Goal: Communication & Community: Connect with others

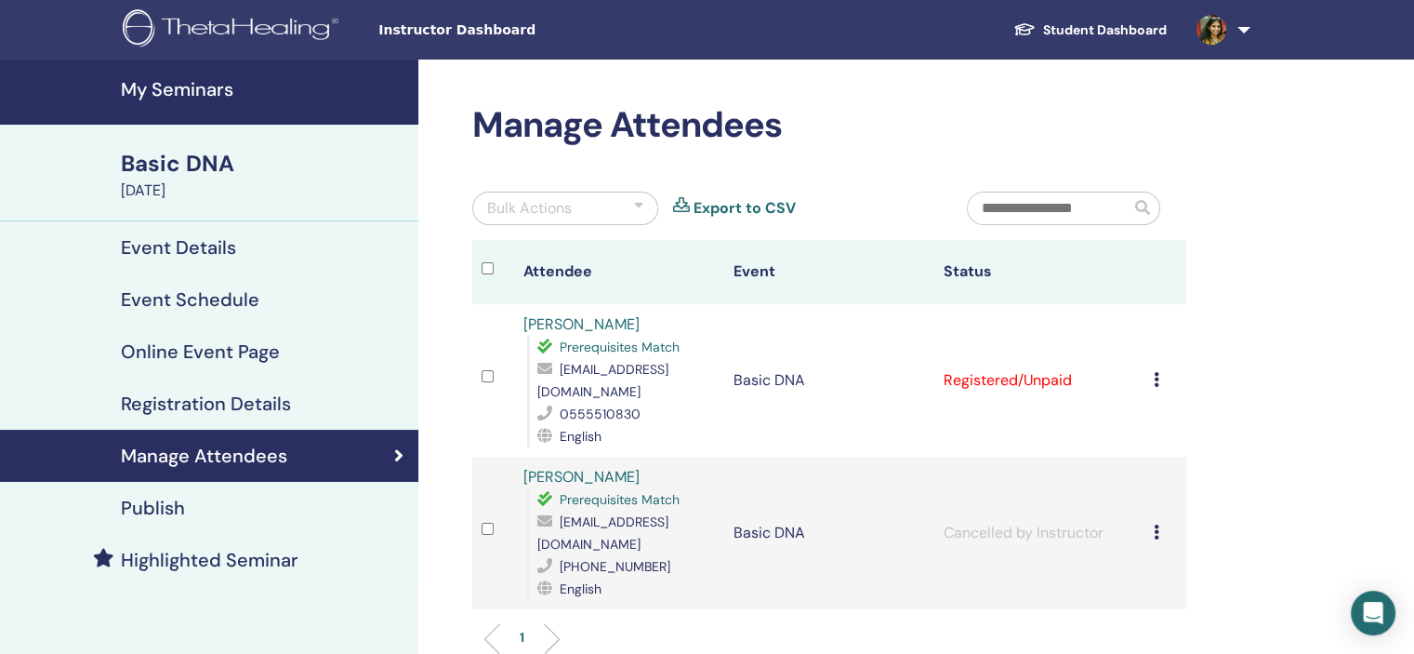
click at [1158, 376] on icon at bounding box center [1157, 379] width 6 height 15
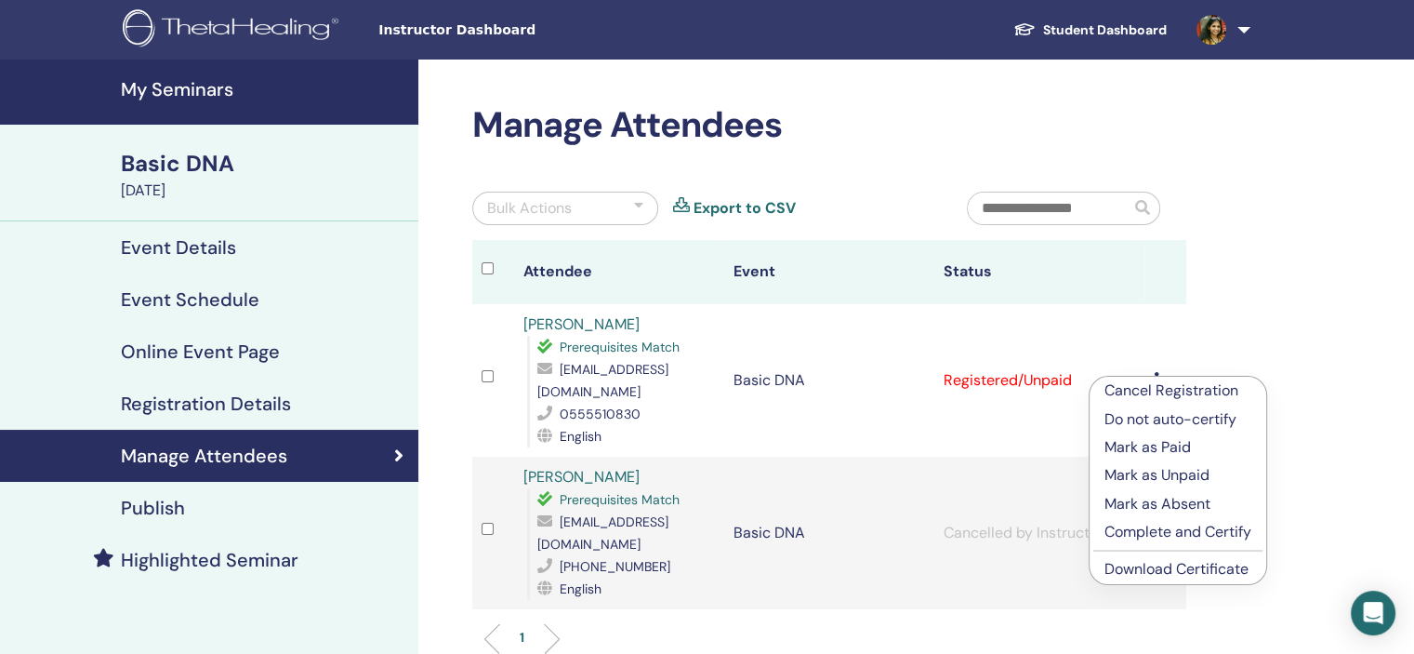
click at [1168, 403] on li "Cancel Registration" at bounding box center [1177, 390] width 177 height 28
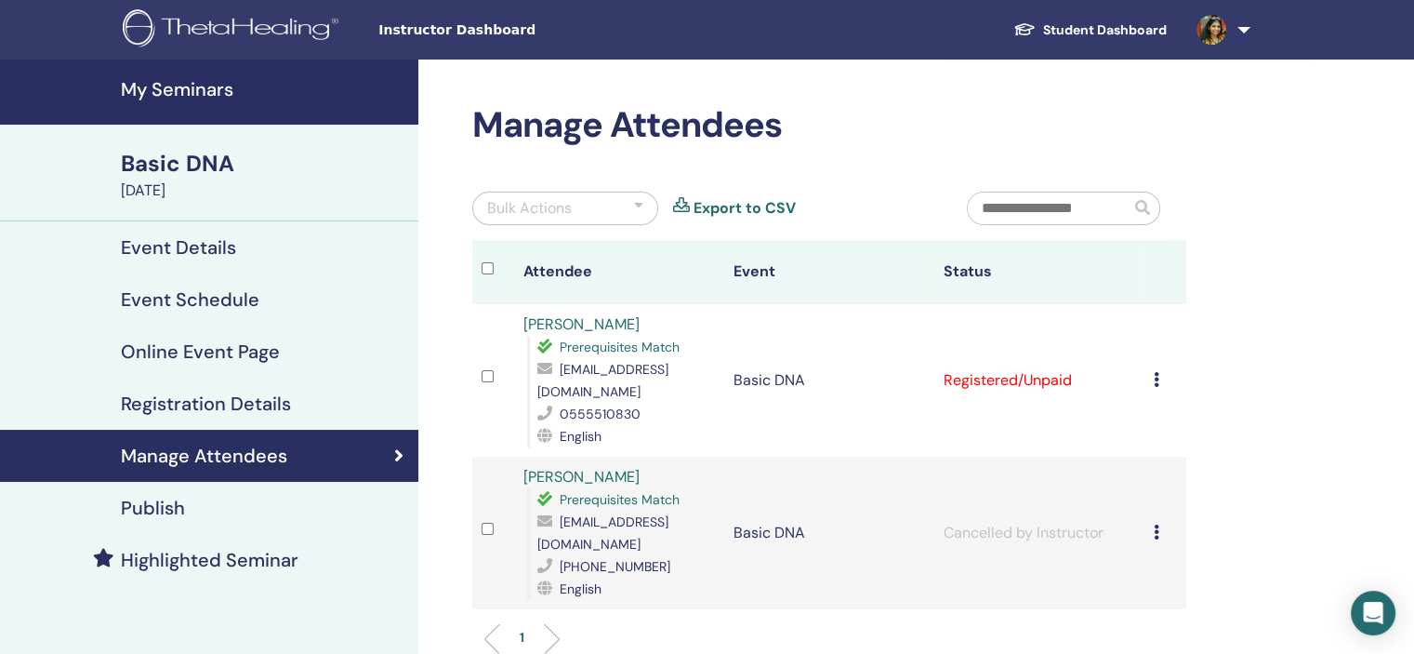
click at [1156, 372] on icon at bounding box center [1157, 379] width 6 height 15
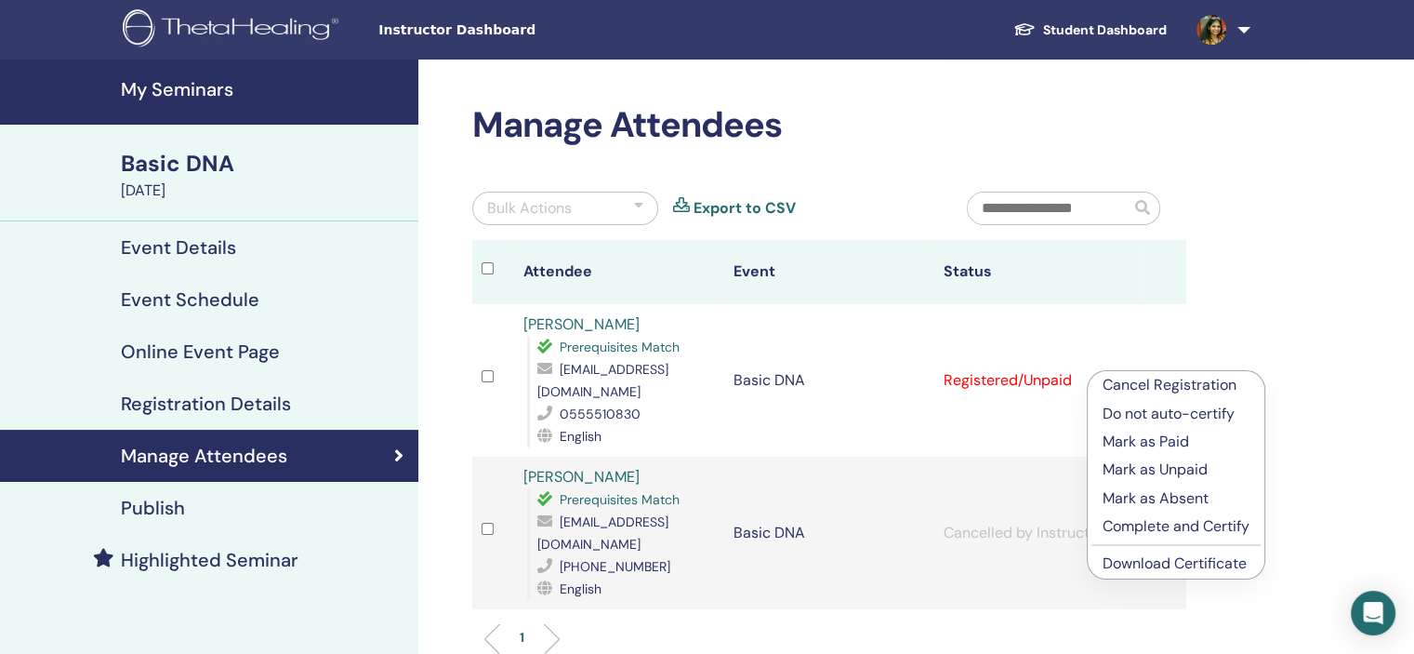
click at [577, 325] on link "[PERSON_NAME]" at bounding box center [581, 324] width 116 height 20
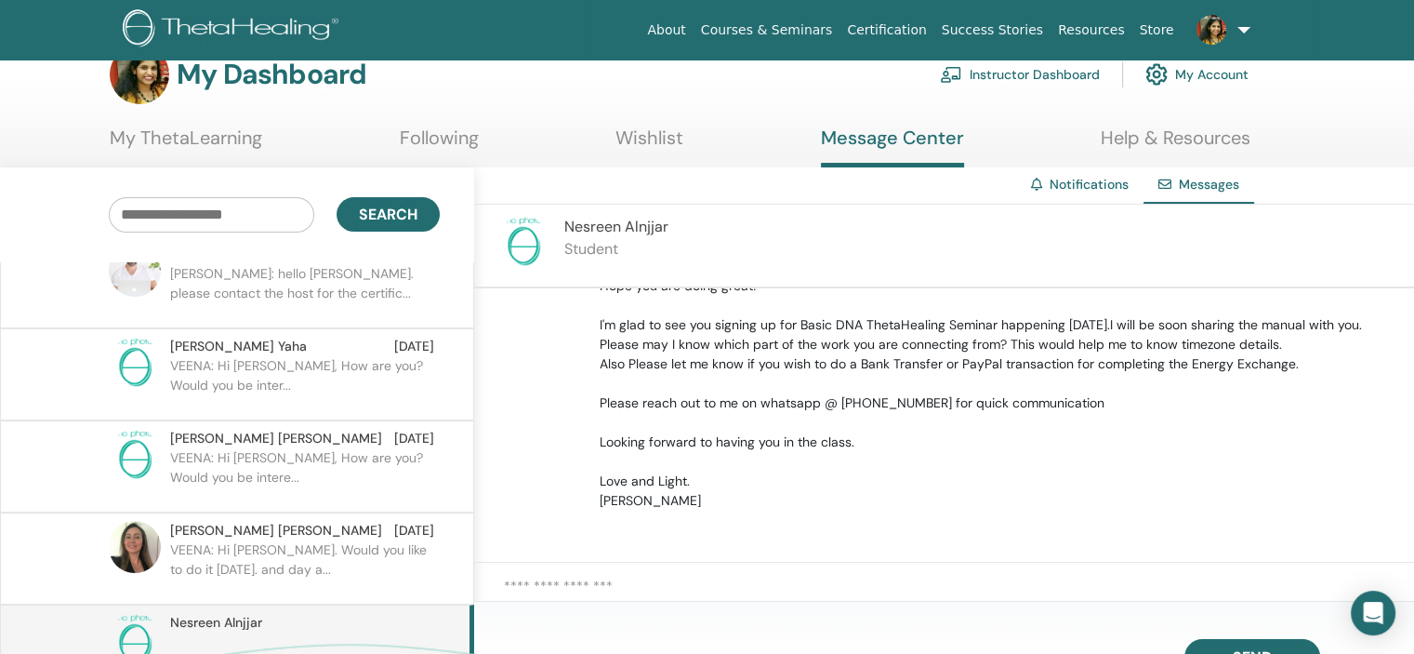
scroll to position [3935, 0]
click at [0, 347] on div "Ashwag Mouna Yaha Mar 06 VEENA: Hi Ashwag Mouna Yaha, How are you? Would you be…" at bounding box center [237, 370] width 474 height 92
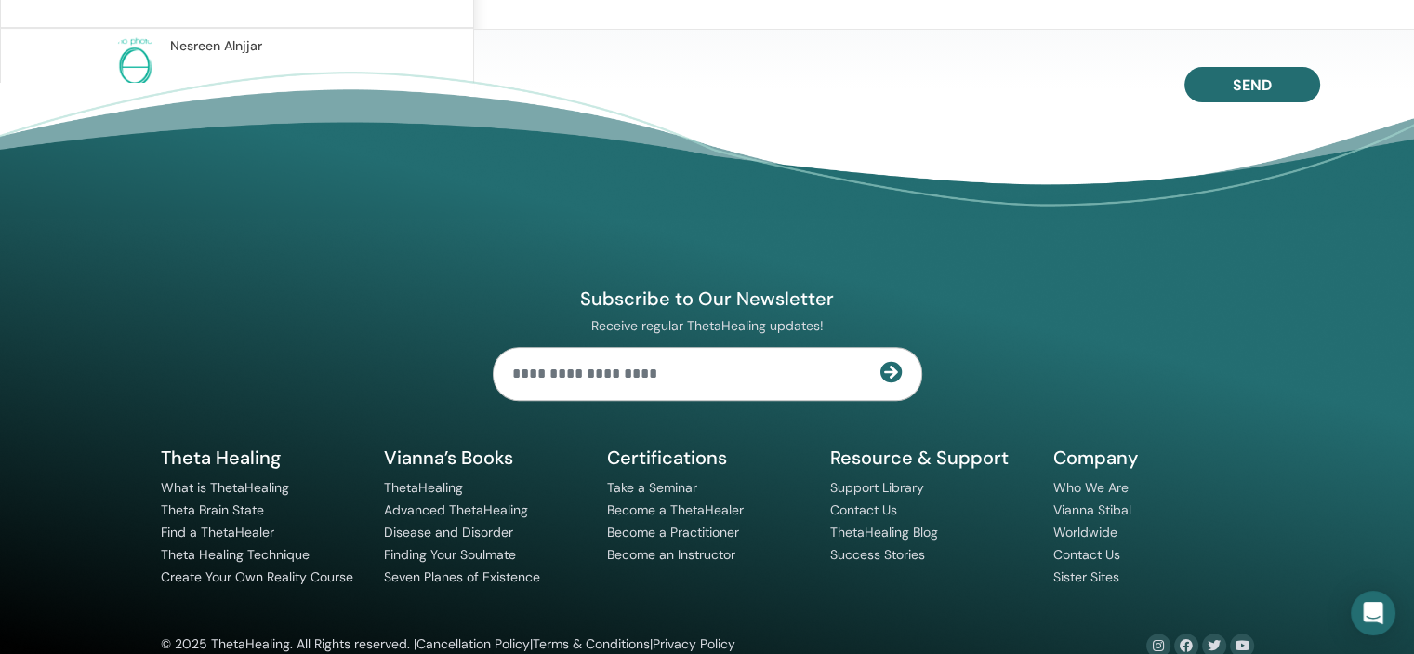
scroll to position [37, 0]
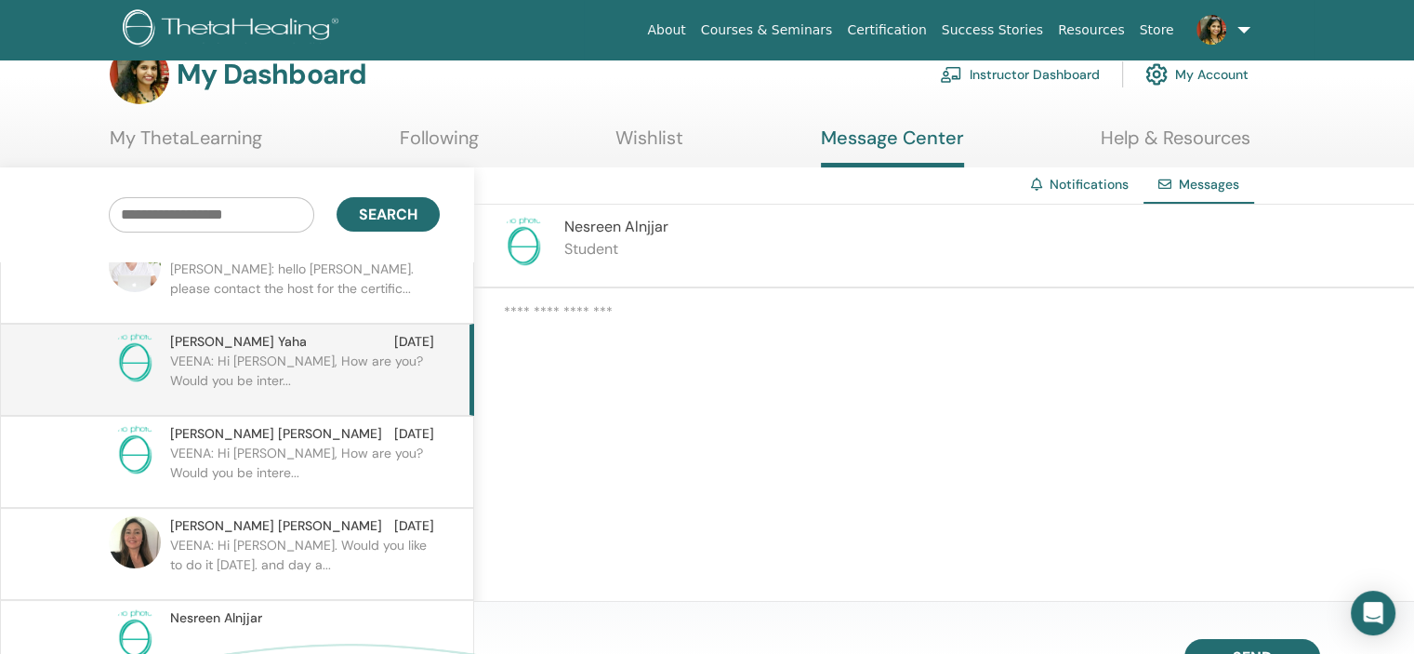
click at [923, 360] on div "Notifications Messages Nesreen Alnjjar Student VEENA SURUVU August 25 at 6:49 P…" at bounding box center [944, 384] width 940 height 434
click at [290, 443] on p "VEENA: Hi Aakanksha Gupte, How are you? Would you be intere..." at bounding box center [305, 471] width 270 height 56
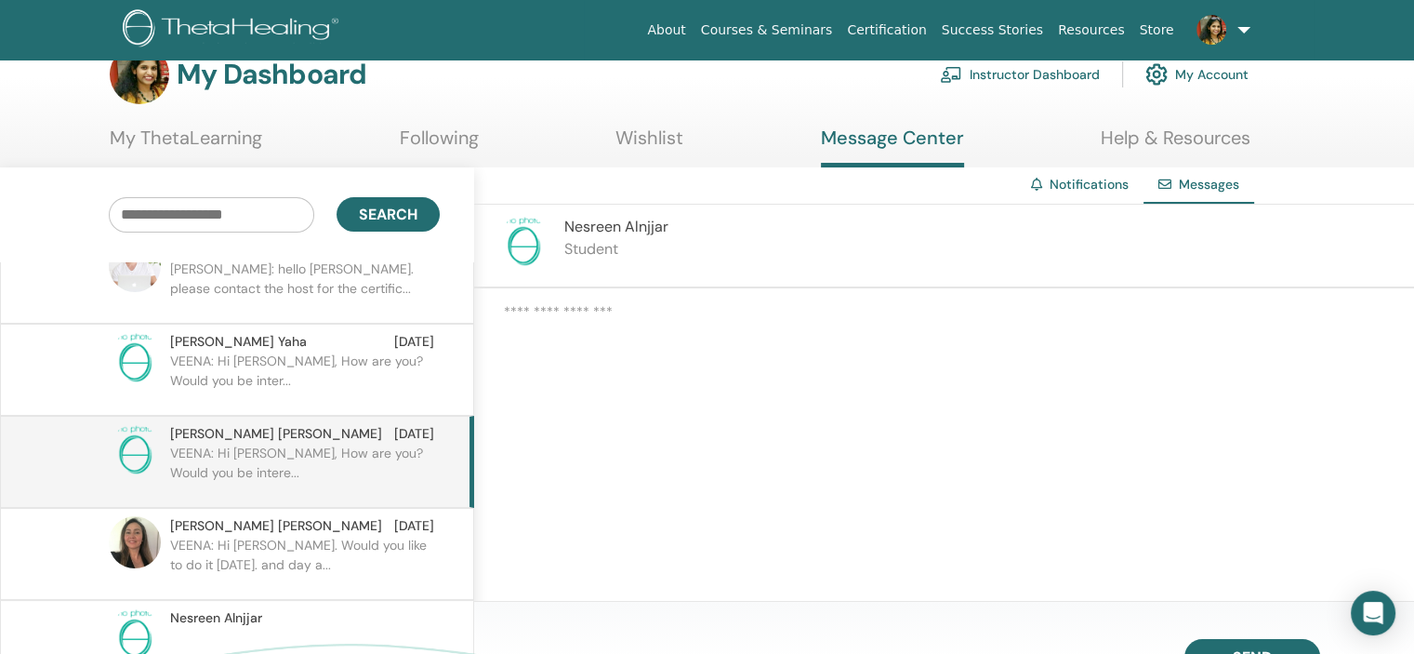
click at [324, 351] on p "VEENA: Hi Ashwag Mouna Yaha, How are you? Would you be inter..." at bounding box center [305, 379] width 270 height 56
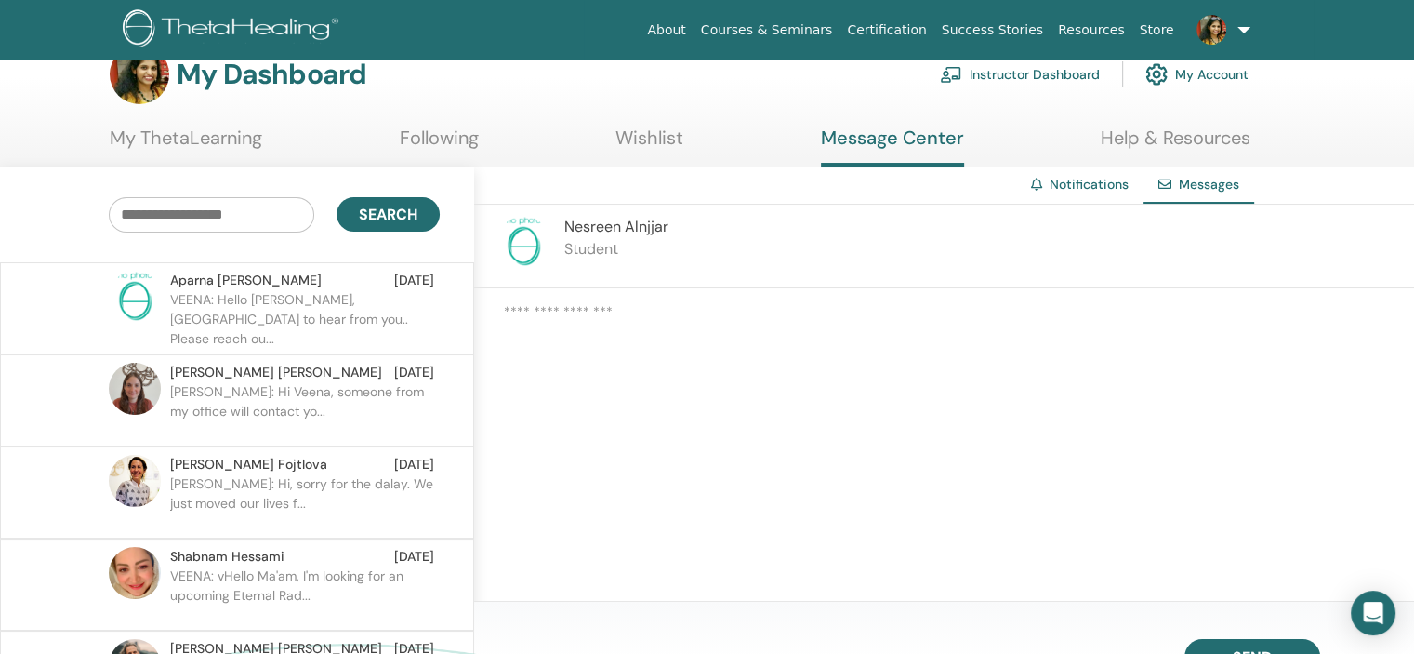
click at [324, 296] on p "VEENA: Hello Aparna, Nice to hear from you.. Please reach ou..." at bounding box center [305, 318] width 270 height 56
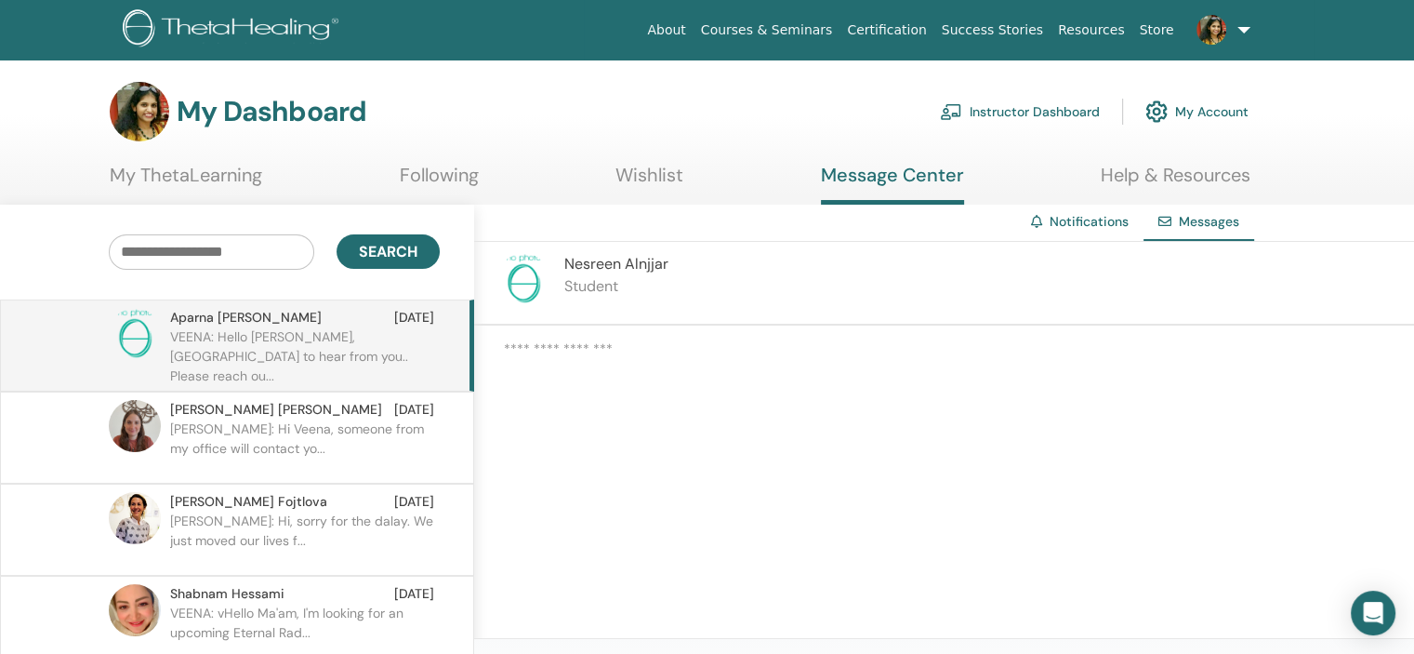
click at [752, 404] on div "Notifications Messages Nesreen Alnjjar Student VEENA SURUVU August 25 at 6:49 P…" at bounding box center [944, 422] width 940 height 434
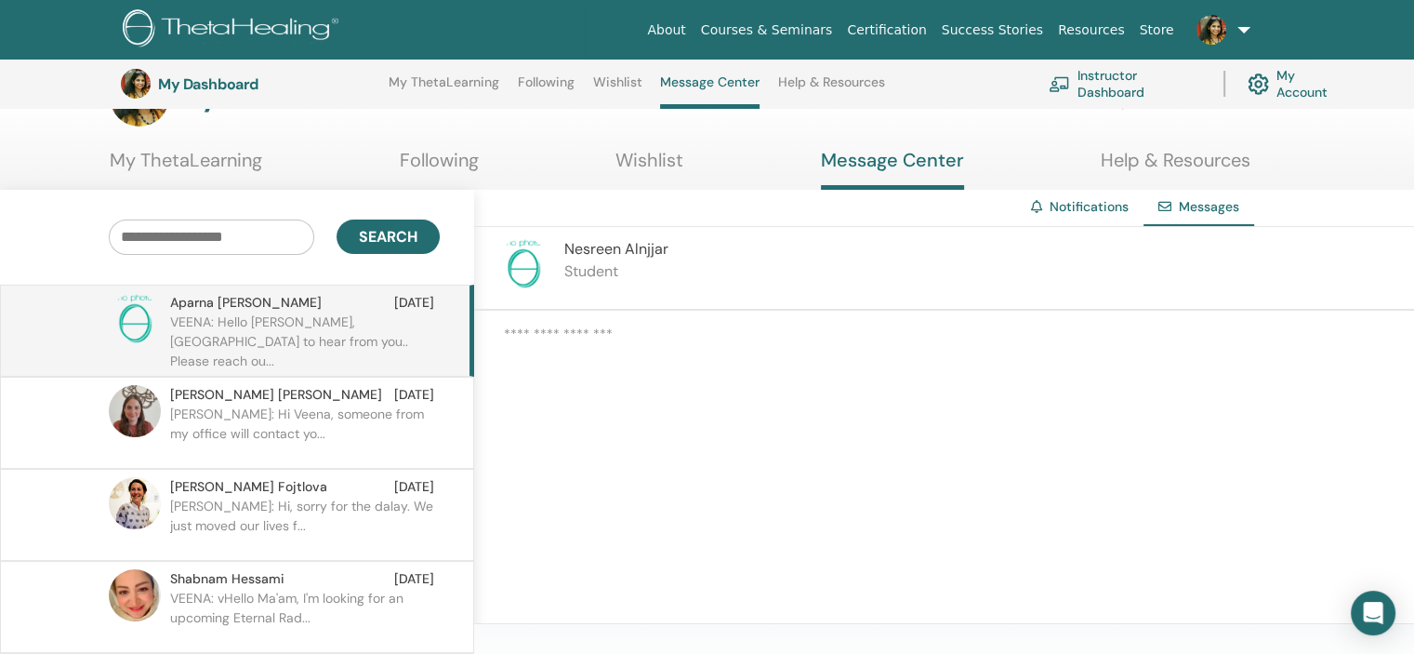
scroll to position [327, 0]
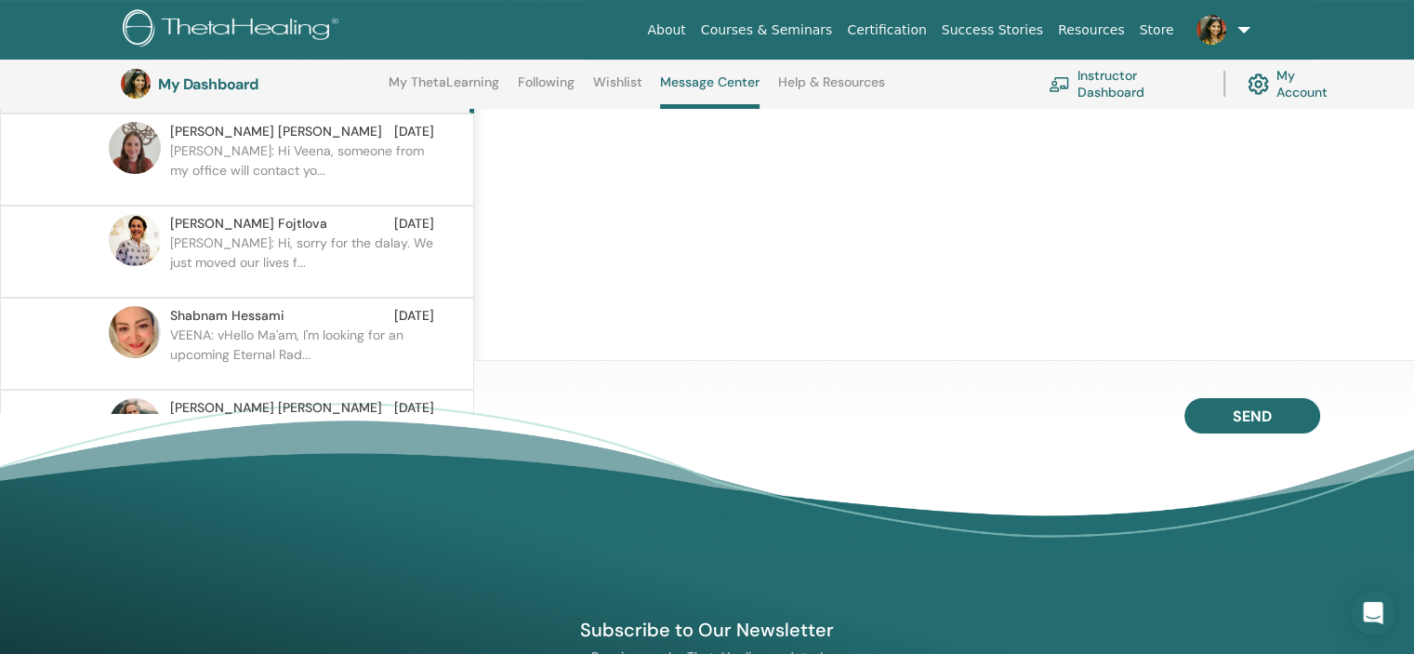
drag, startPoint x: 828, startPoint y: 350, endPoint x: 825, endPoint y: 378, distance: 29.0
click at [825, 361] on div "Notifications Messages Nesreen Alnjjar Student VEENA SURUVU August 25 at 6:49 P…" at bounding box center [944, 144] width 940 height 434
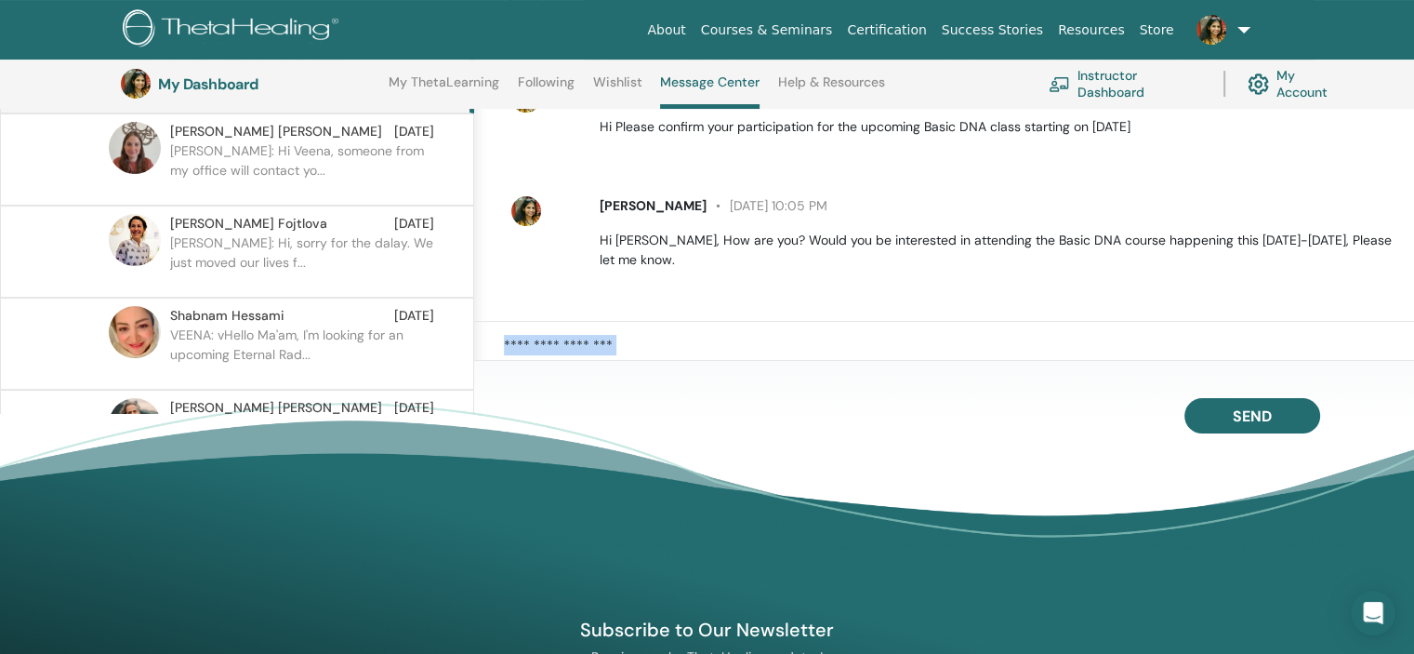
click at [825, 381] on div "Send" at bounding box center [944, 436] width 940 height 151
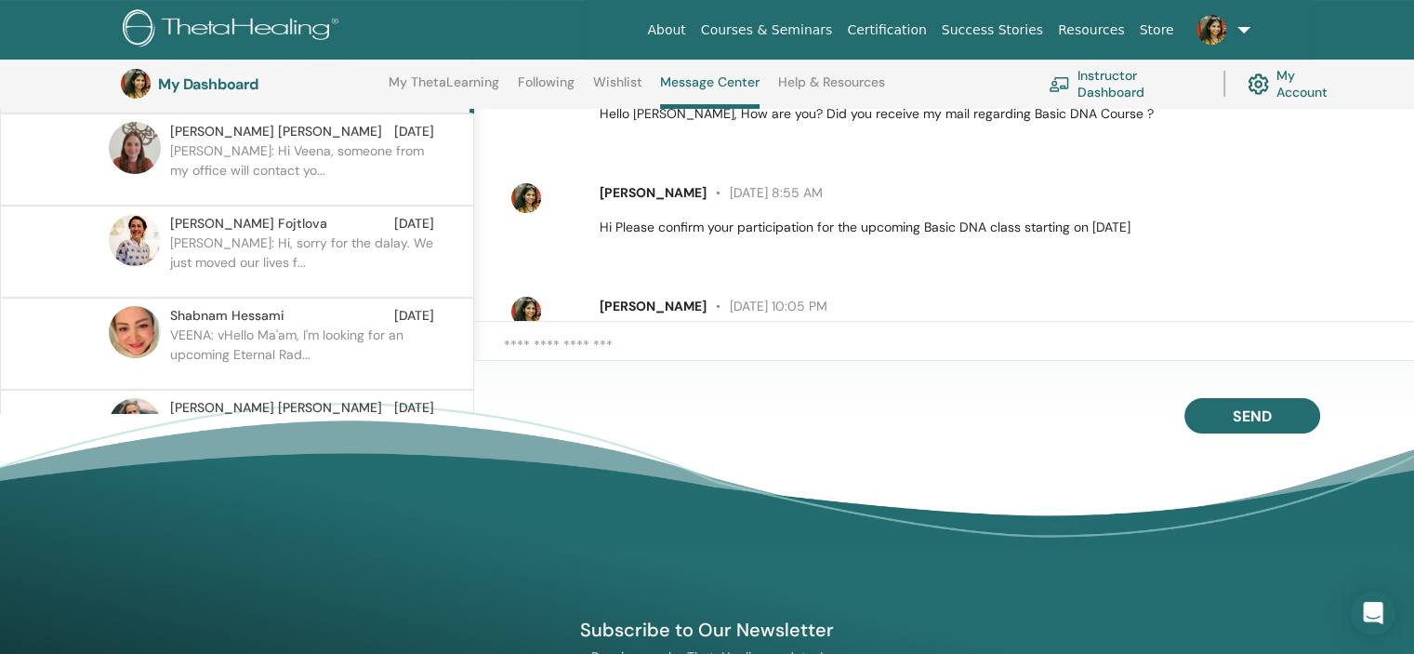
scroll to position [0, 0]
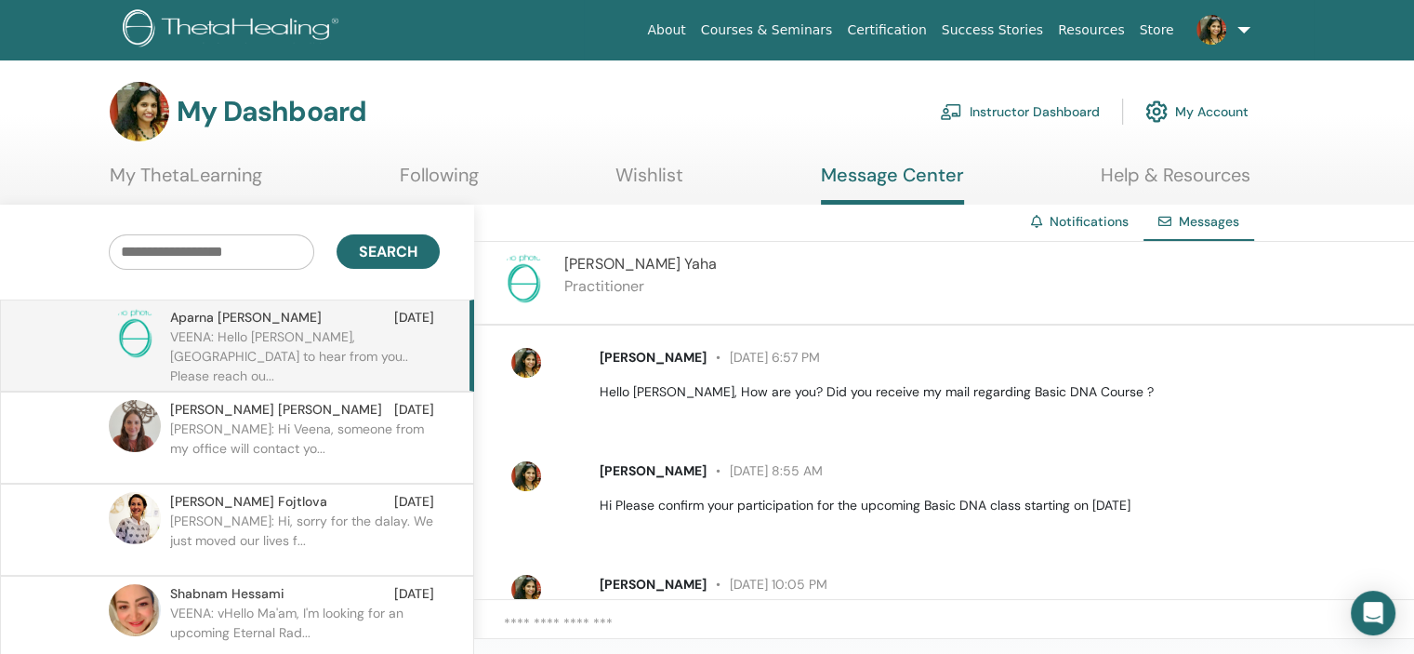
click at [259, 254] on input "text" at bounding box center [211, 251] width 205 height 35
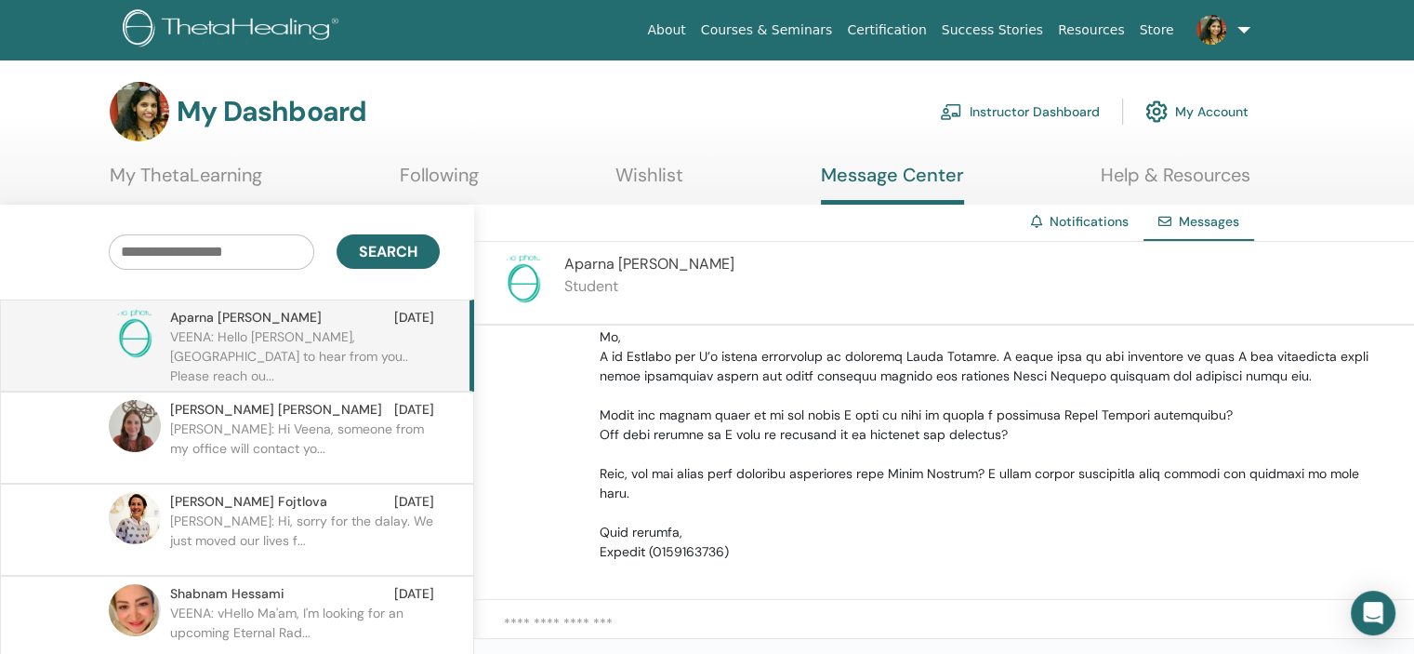
scroll to position [558, 0]
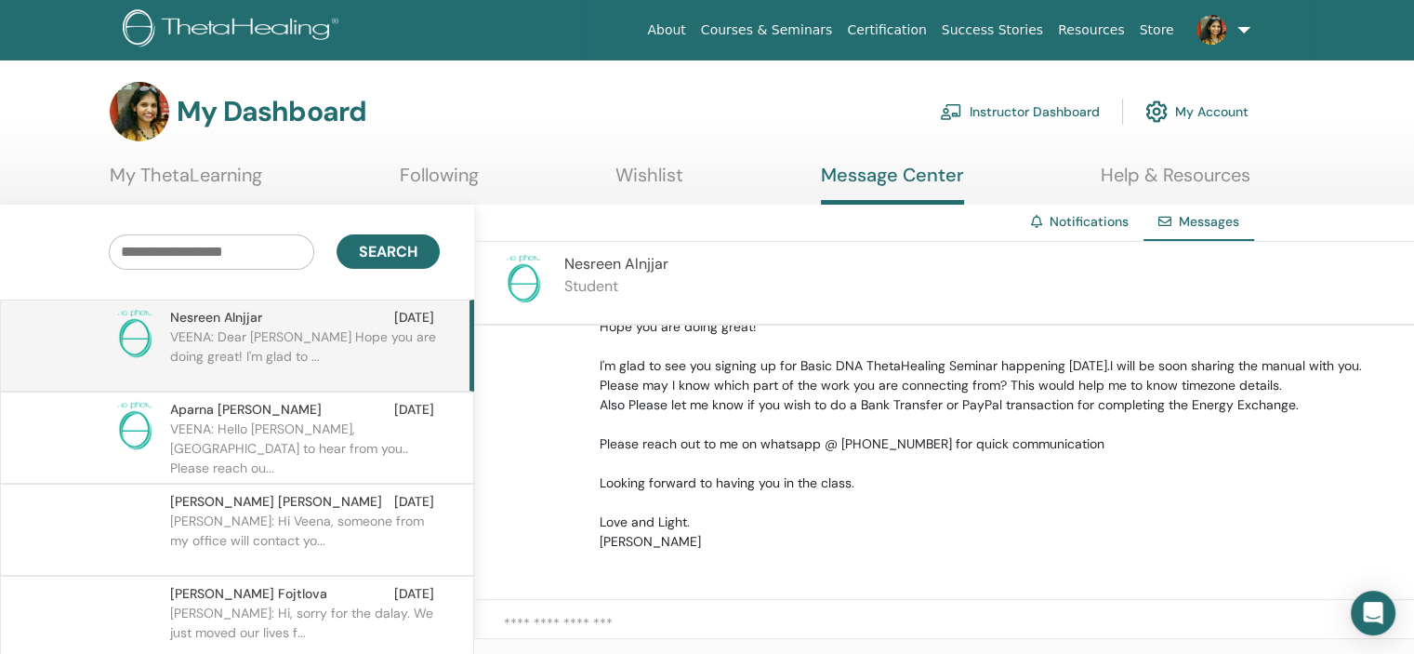
scroll to position [108, 0]
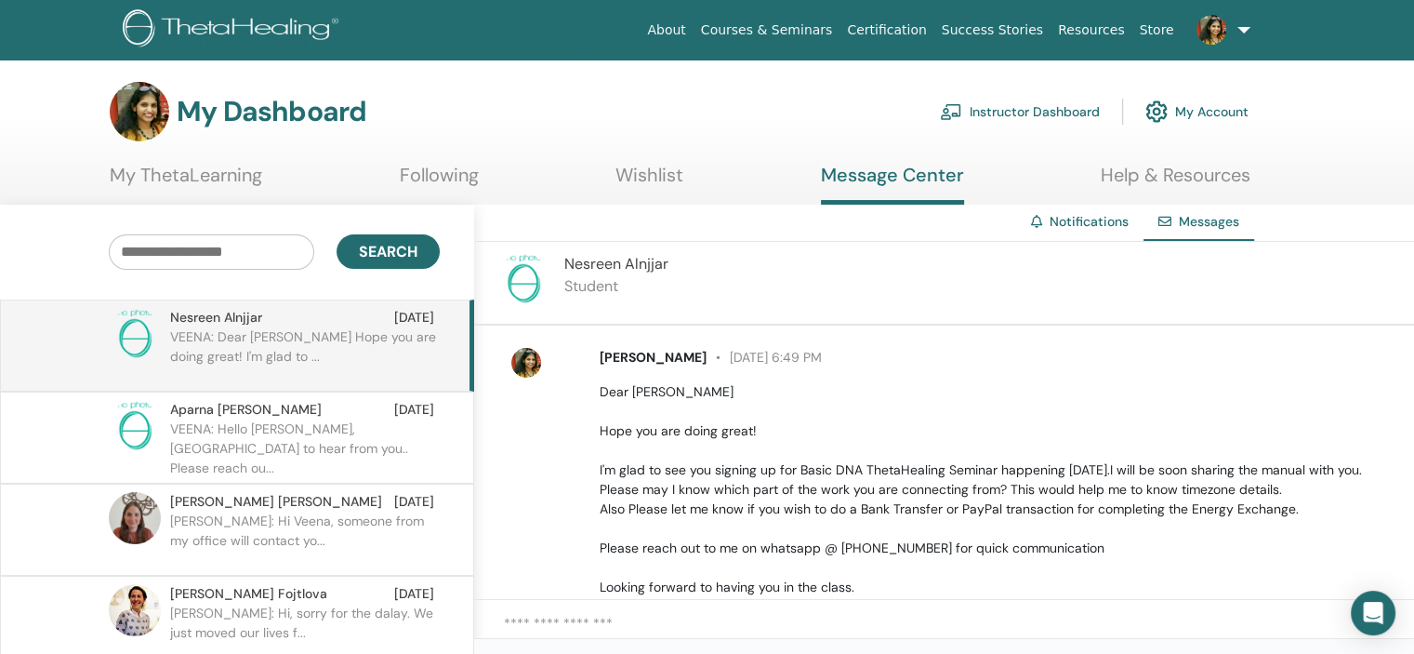
click at [353, 444] on p "VEENA: Hello [PERSON_NAME], [GEOGRAPHIC_DATA] to hear from you.. Please reach o…" at bounding box center [305, 447] width 270 height 56
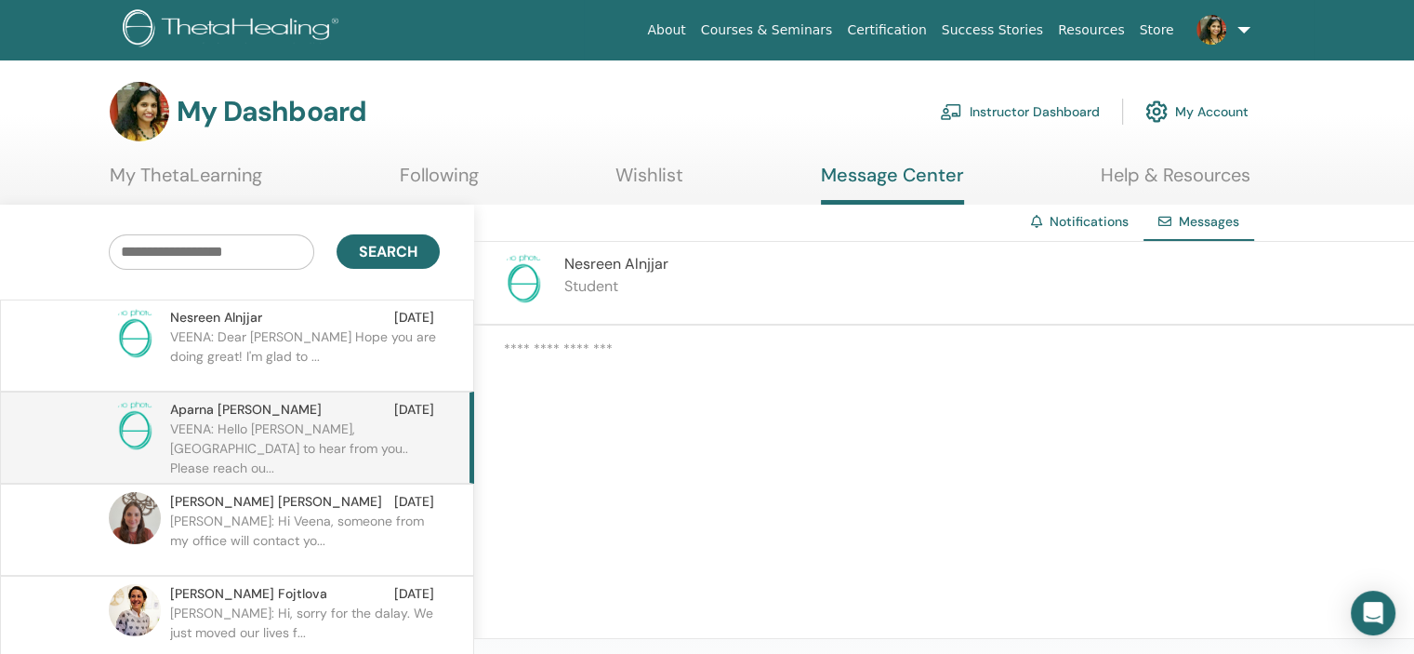
click at [361, 341] on p "VEENA: Dear Nesreen Hope you are doing great! I'm glad to ..." at bounding box center [305, 355] width 270 height 56
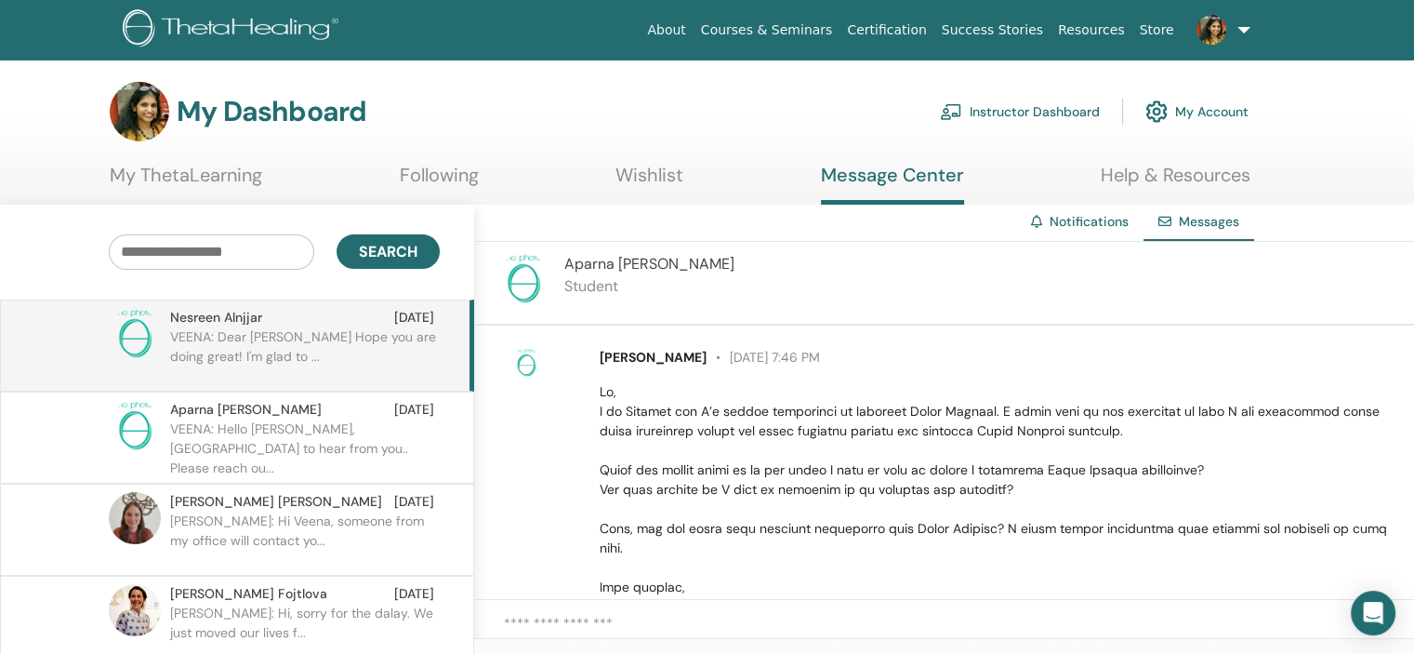
scroll to position [297, 0]
